Goal: Task Accomplishment & Management: Manage account settings

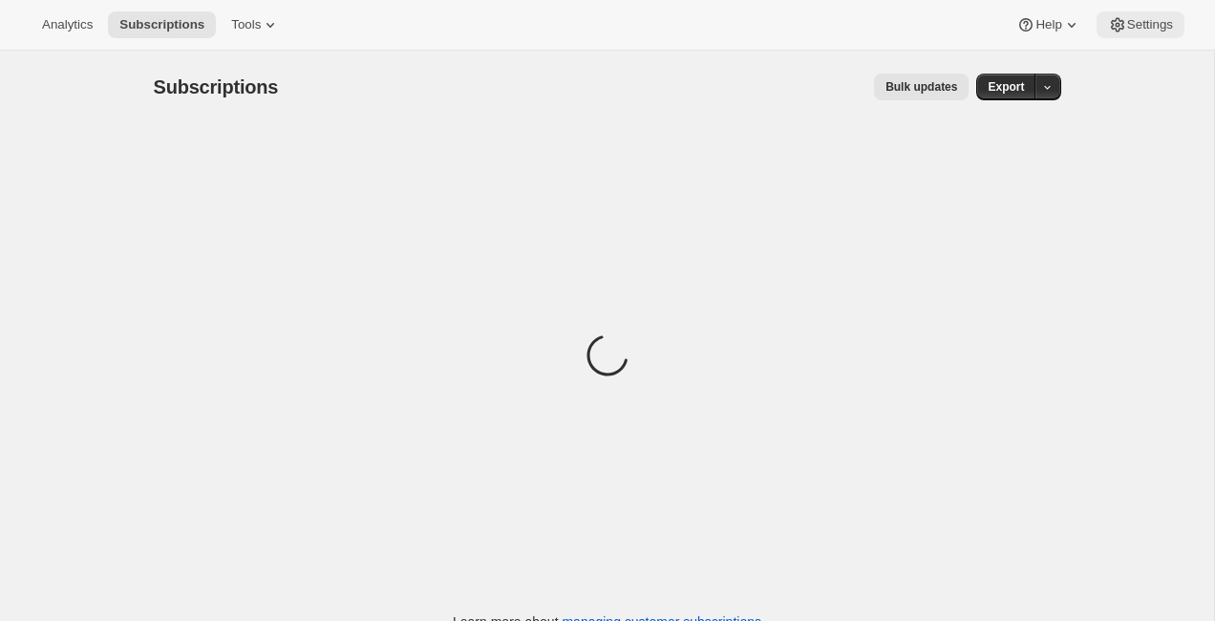
click at [1146, 14] on button "Settings" at bounding box center [1141, 24] width 88 height 27
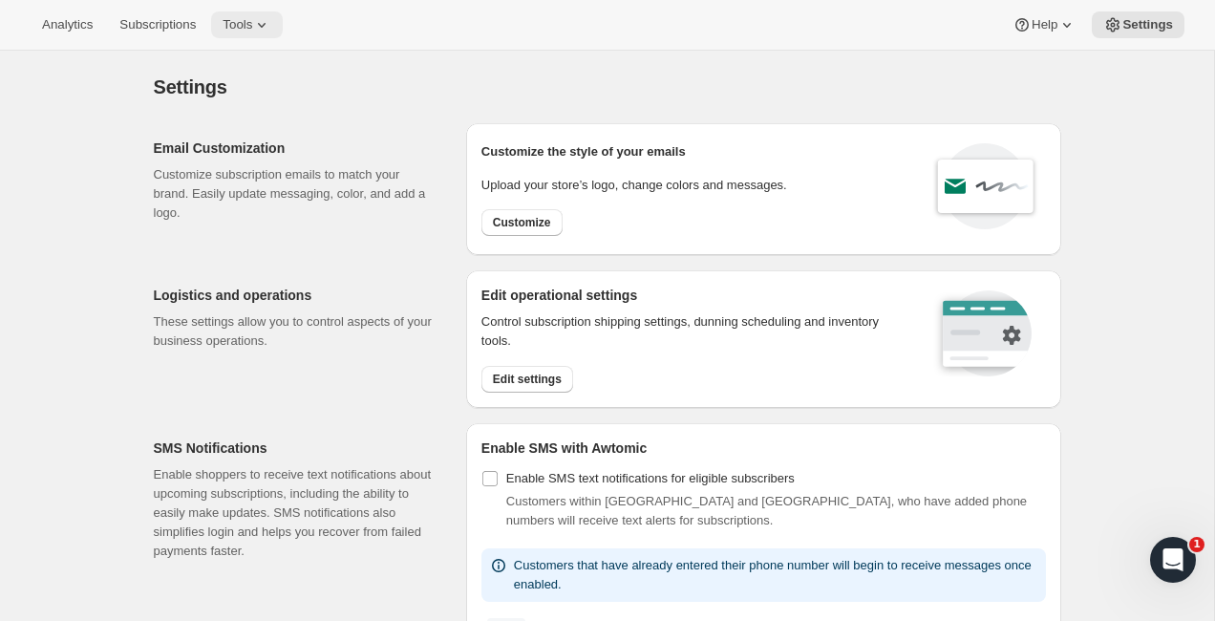
click at [258, 33] on button "Tools" at bounding box center [247, 24] width 72 height 27
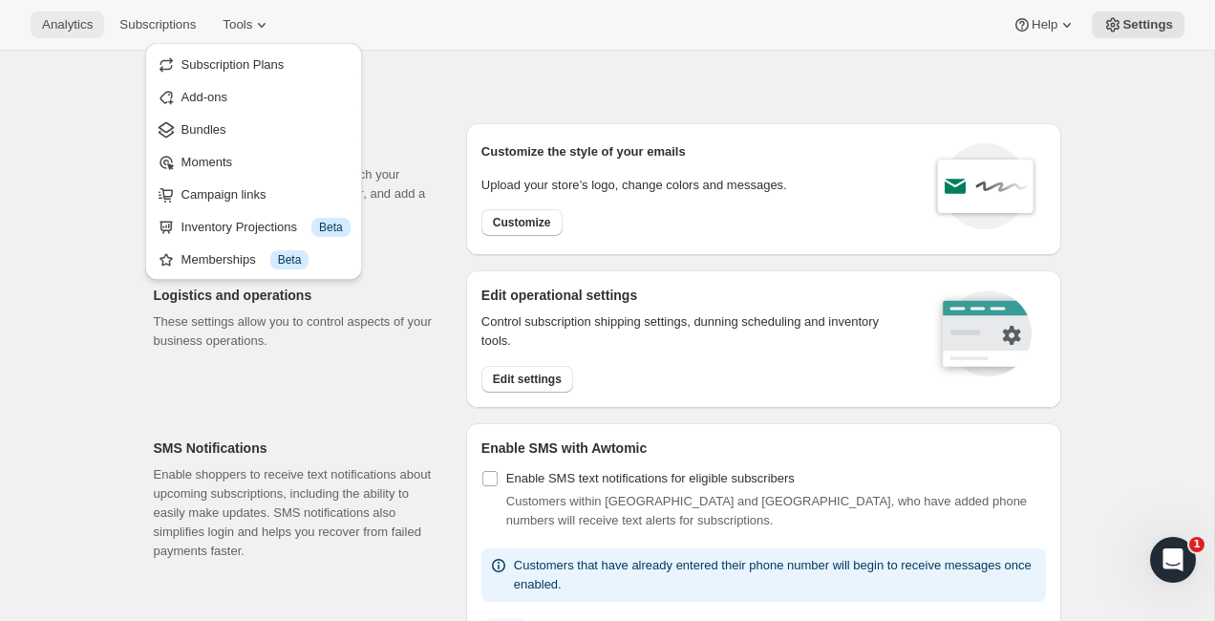
click at [71, 25] on span "Analytics" at bounding box center [67, 24] width 51 height 15
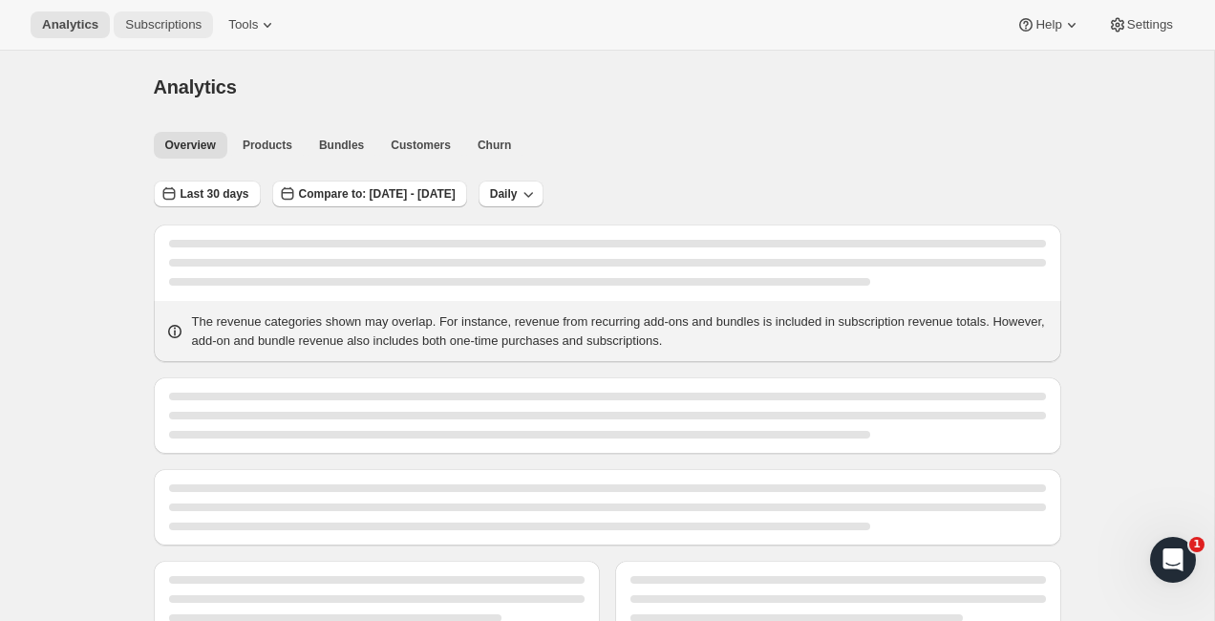
click at [149, 23] on span "Subscriptions" at bounding box center [163, 24] width 76 height 15
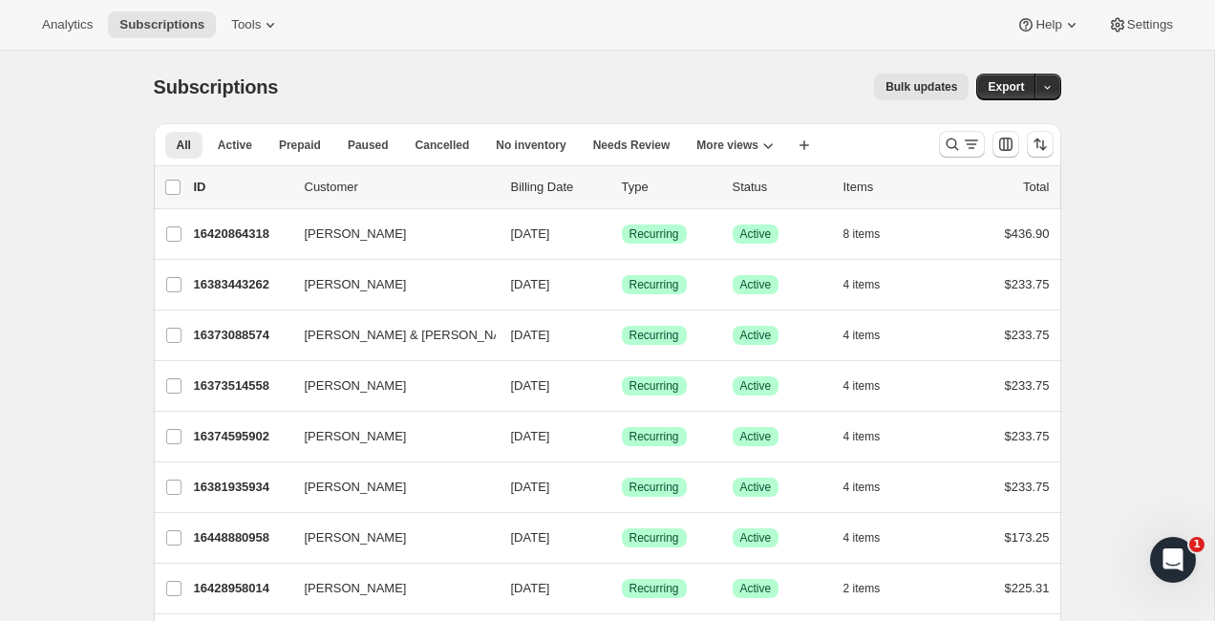
click at [510, 81] on div "Bulk updates" at bounding box center [635, 87] width 668 height 27
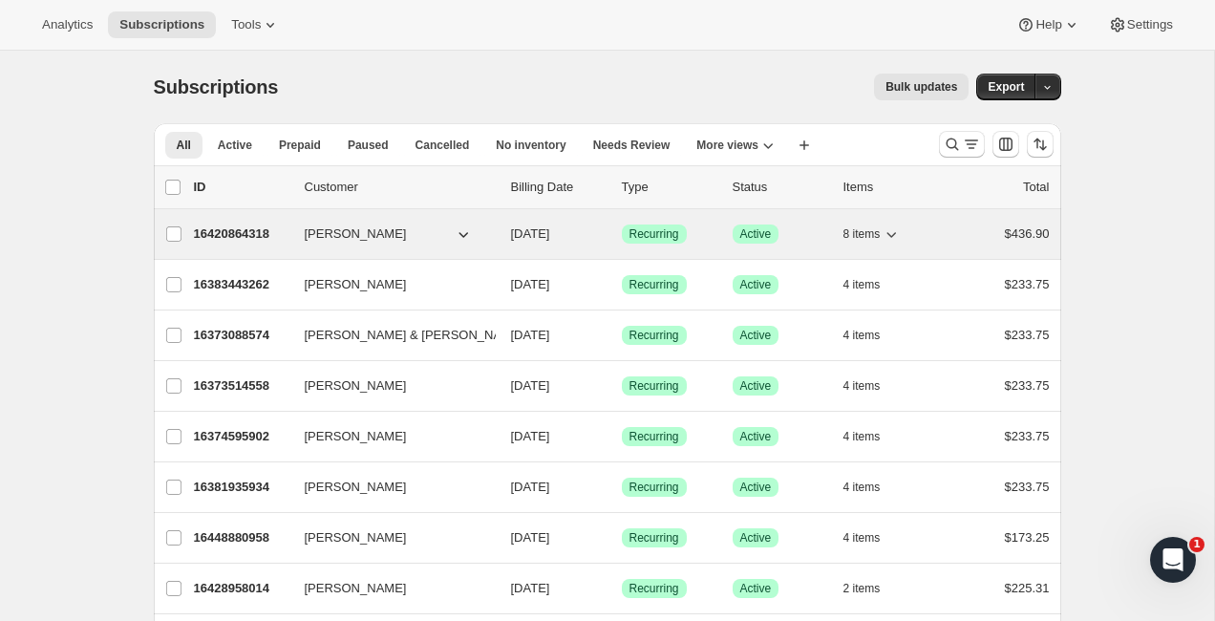
click at [478, 230] on button "[PERSON_NAME]" at bounding box center [388, 234] width 191 height 31
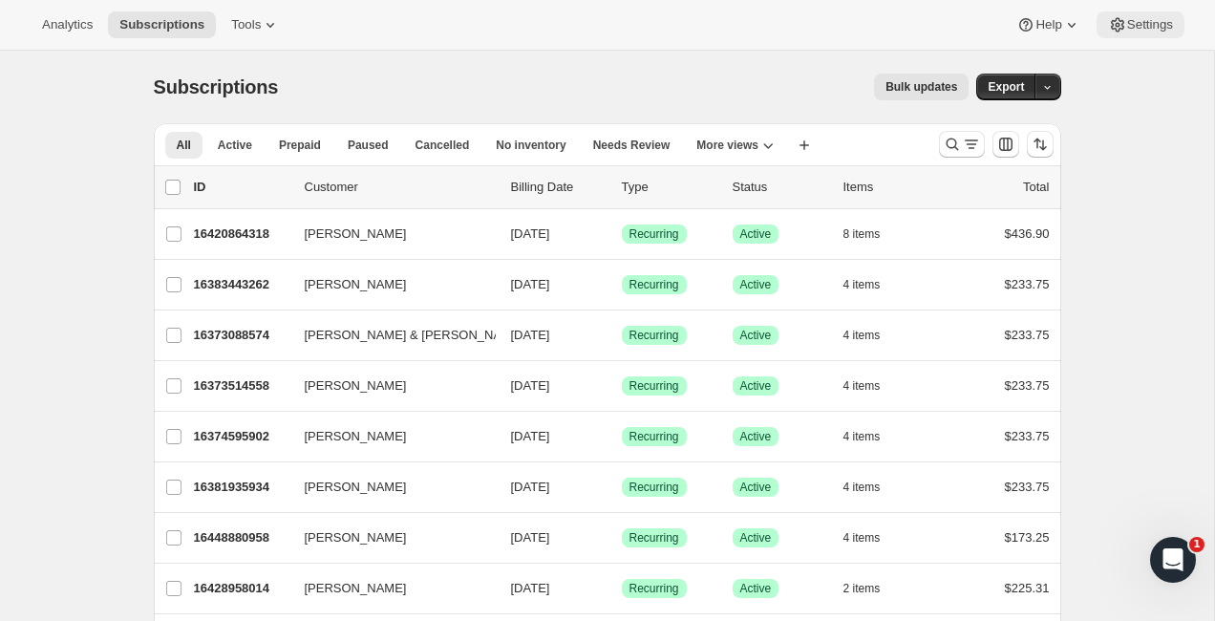
click at [1139, 16] on button "Settings" at bounding box center [1141, 24] width 88 height 27
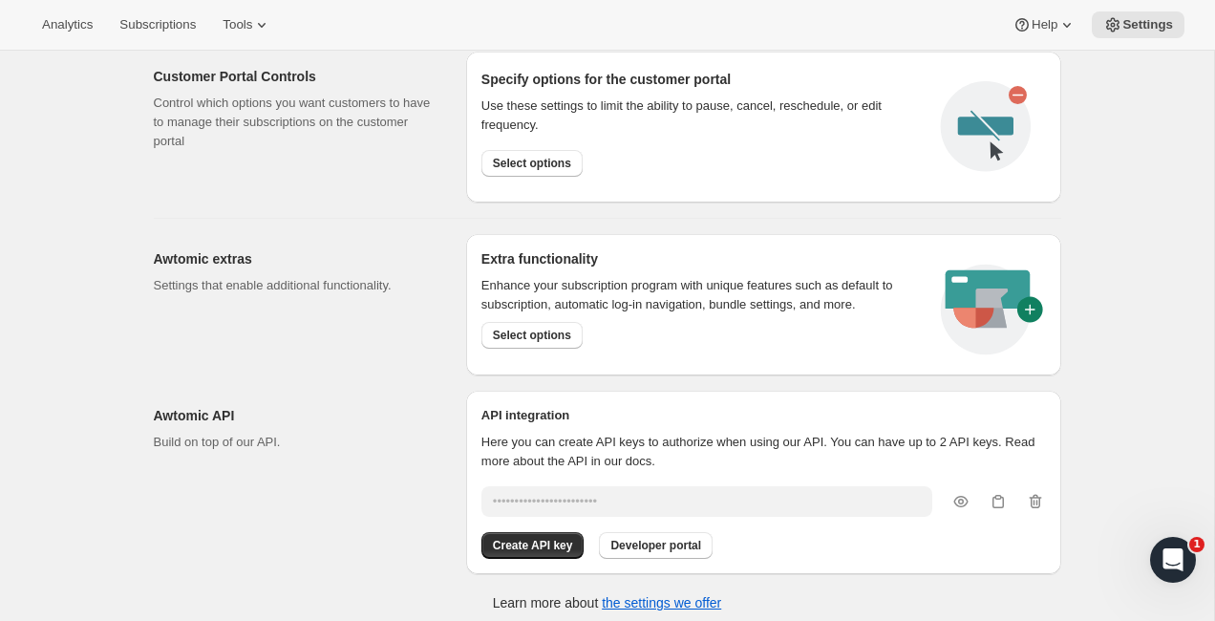
scroll to position [992, 0]
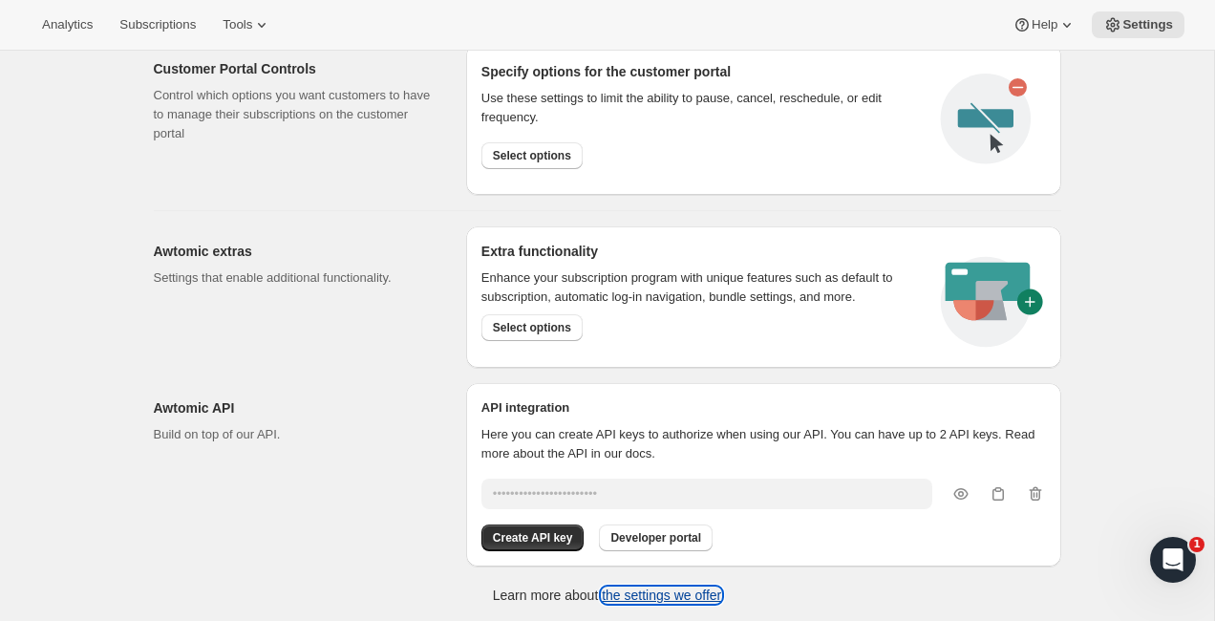
click at [638, 596] on link "the settings we offer" at bounding box center [661, 595] width 119 height 15
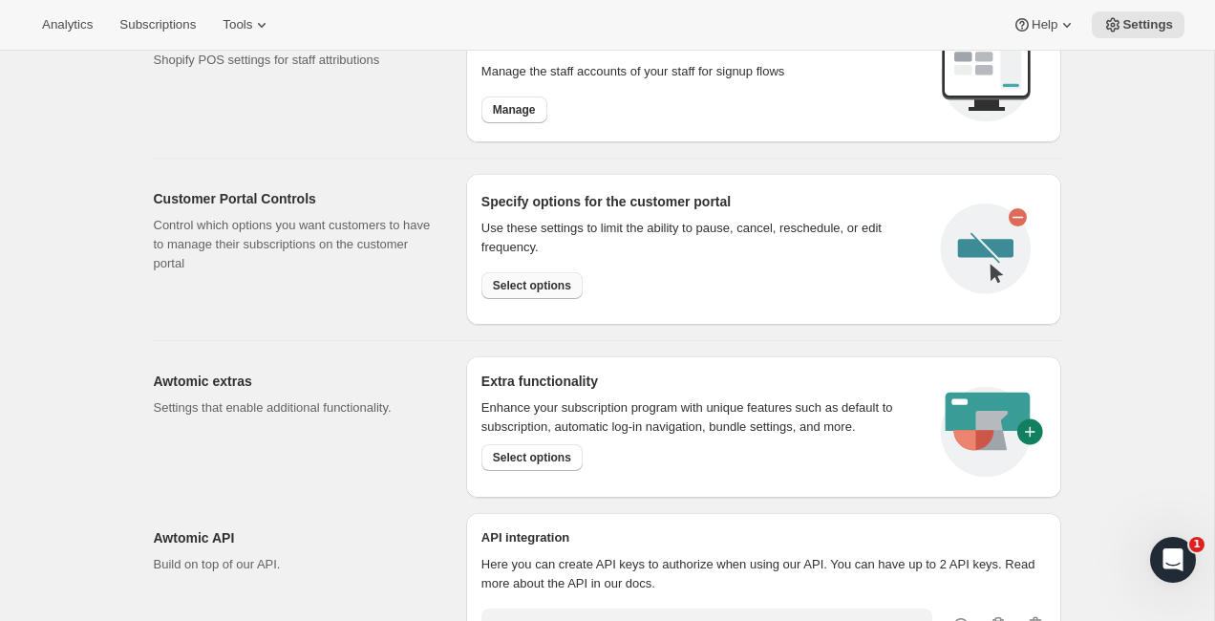
scroll to position [855, 0]
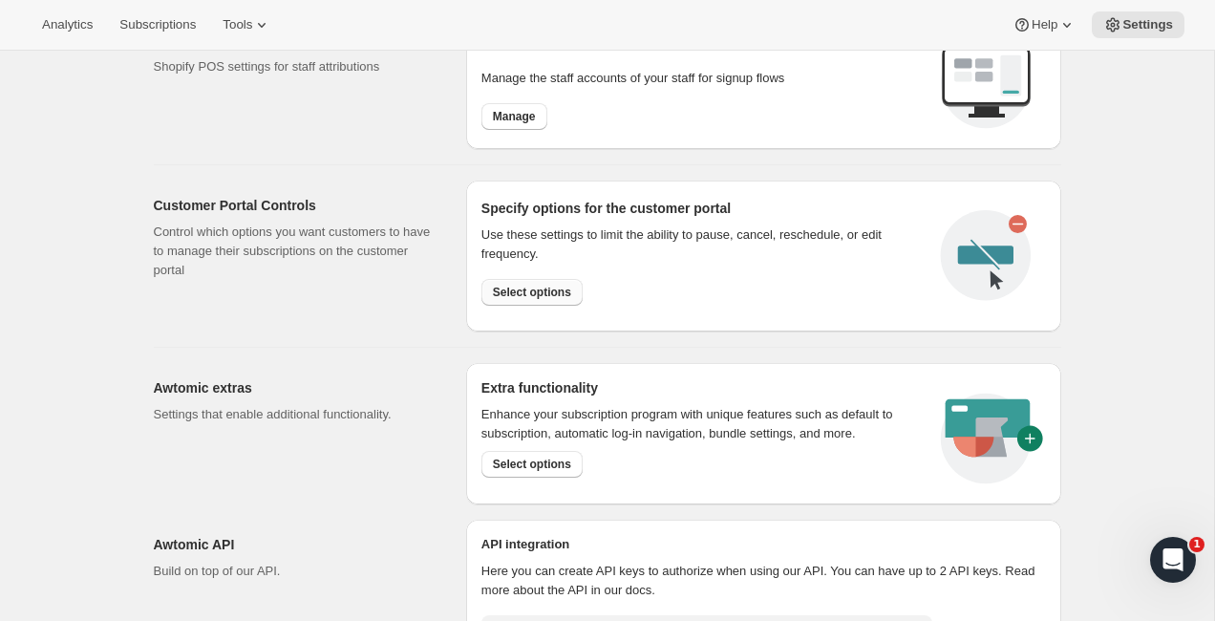
click at [527, 287] on span "Select options" at bounding box center [532, 292] width 78 height 15
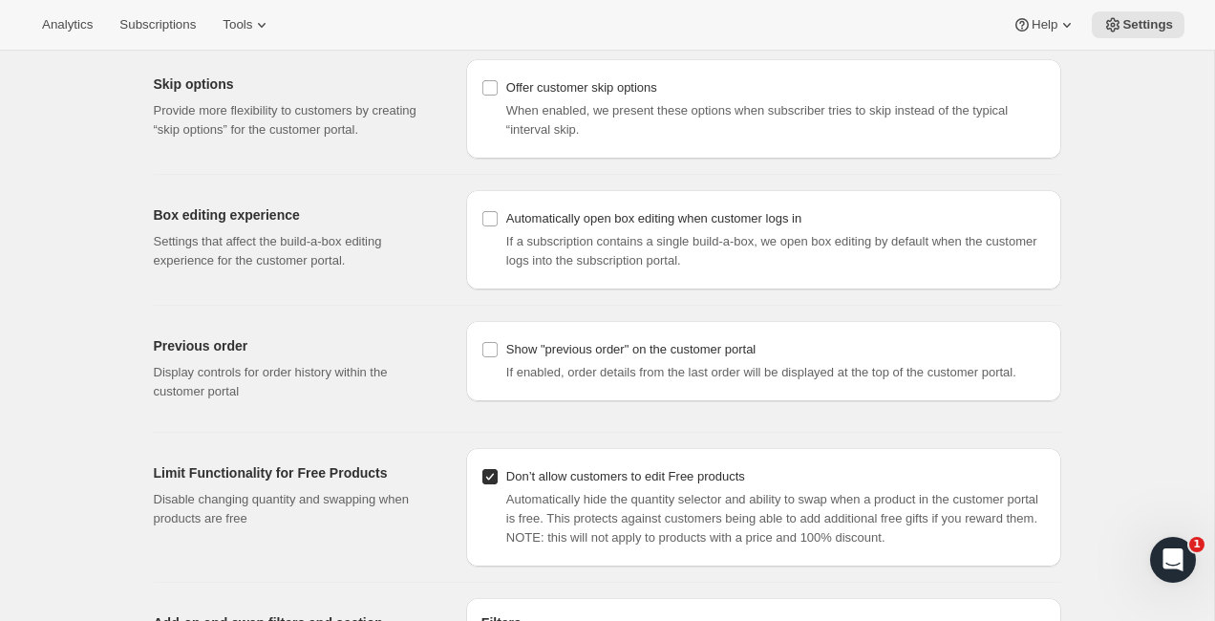
scroll to position [1903, 0]
